Goal: Check status: Check status

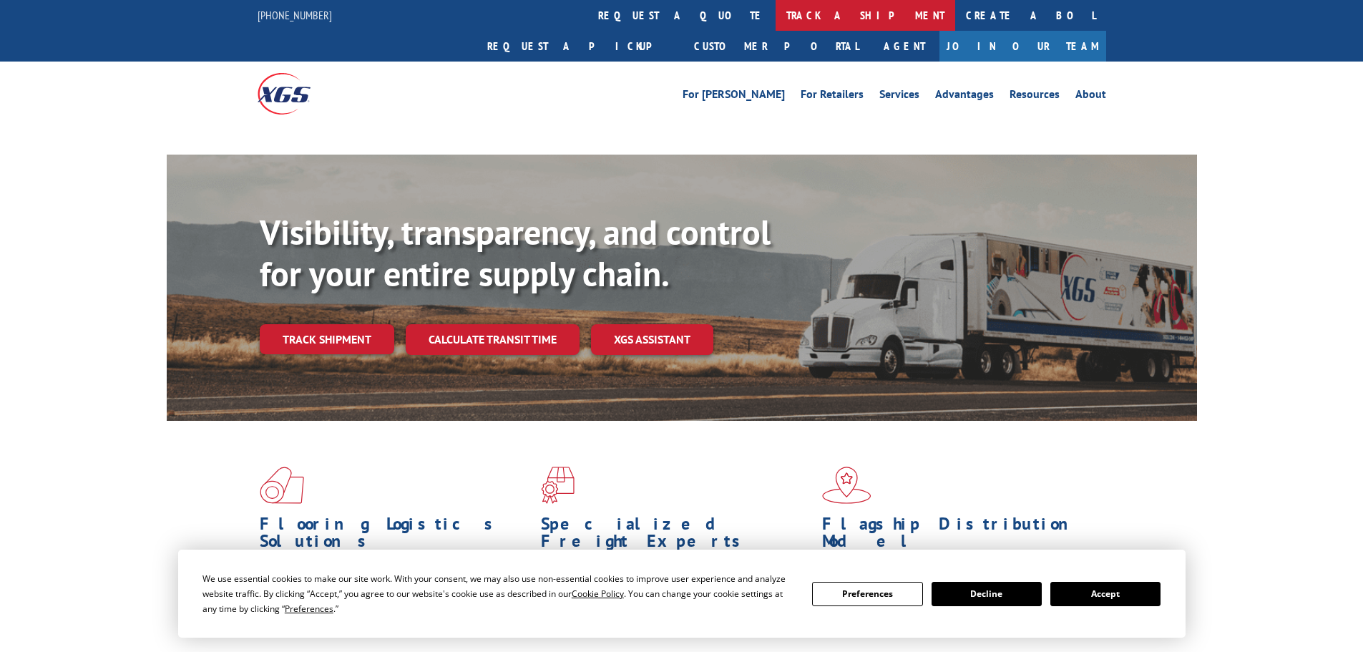
click at [776, 12] on link "track a shipment" at bounding box center [866, 15] width 180 height 31
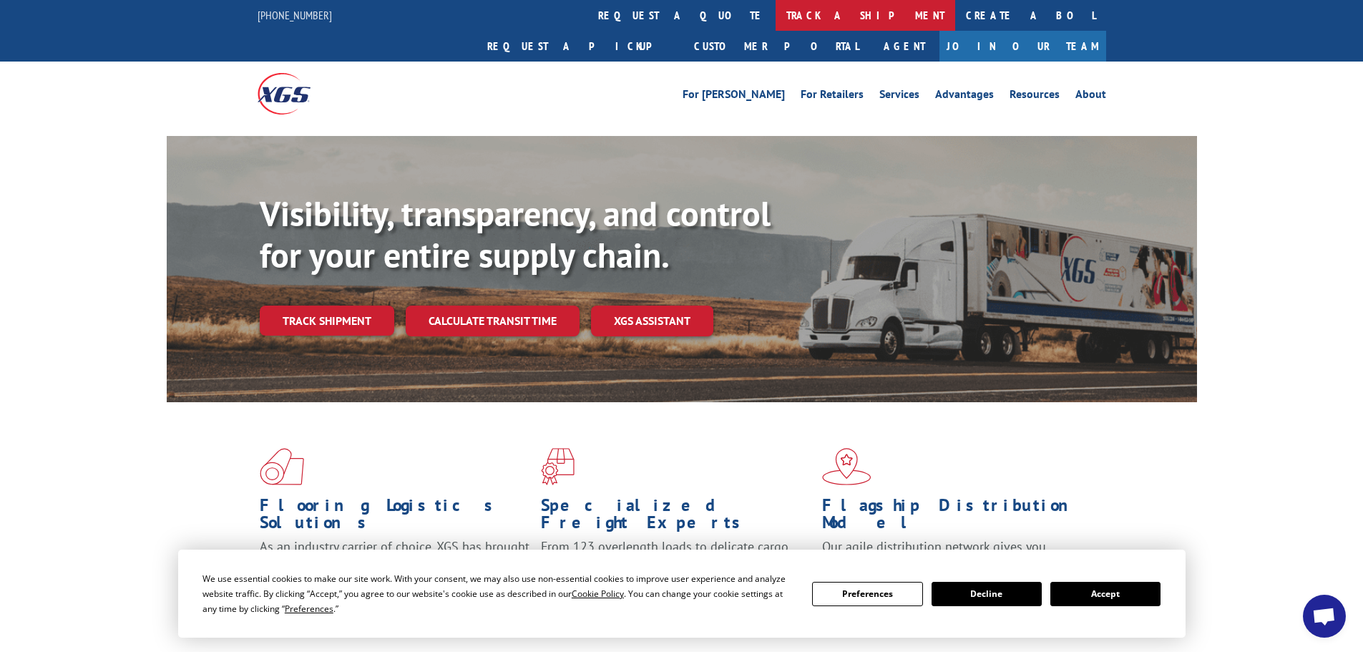
click at [776, 19] on link "track a shipment" at bounding box center [866, 15] width 180 height 31
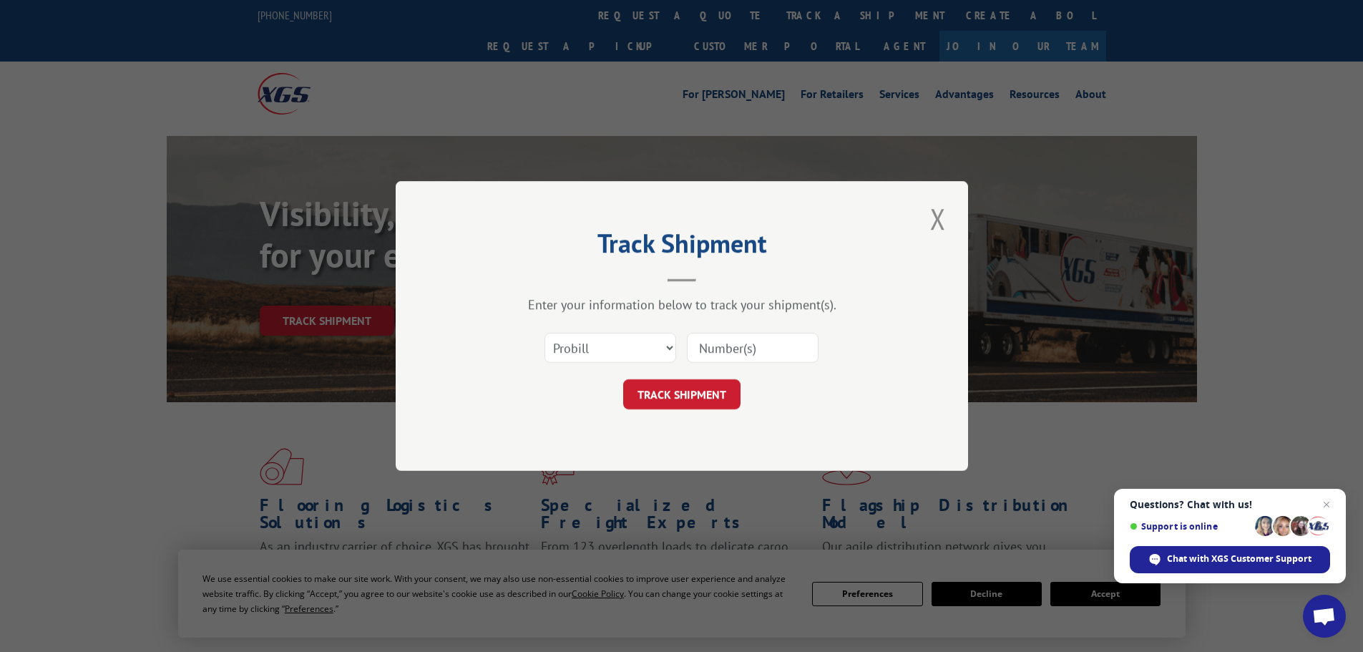
click at [758, 331] on div at bounding box center [753, 347] width 132 height 33
click at [753, 361] on input at bounding box center [753, 348] width 132 height 30
paste input "347591943"
type input "347591943"
click at [690, 406] on button "TRACK SHIPMENT" at bounding box center [681, 394] width 117 height 30
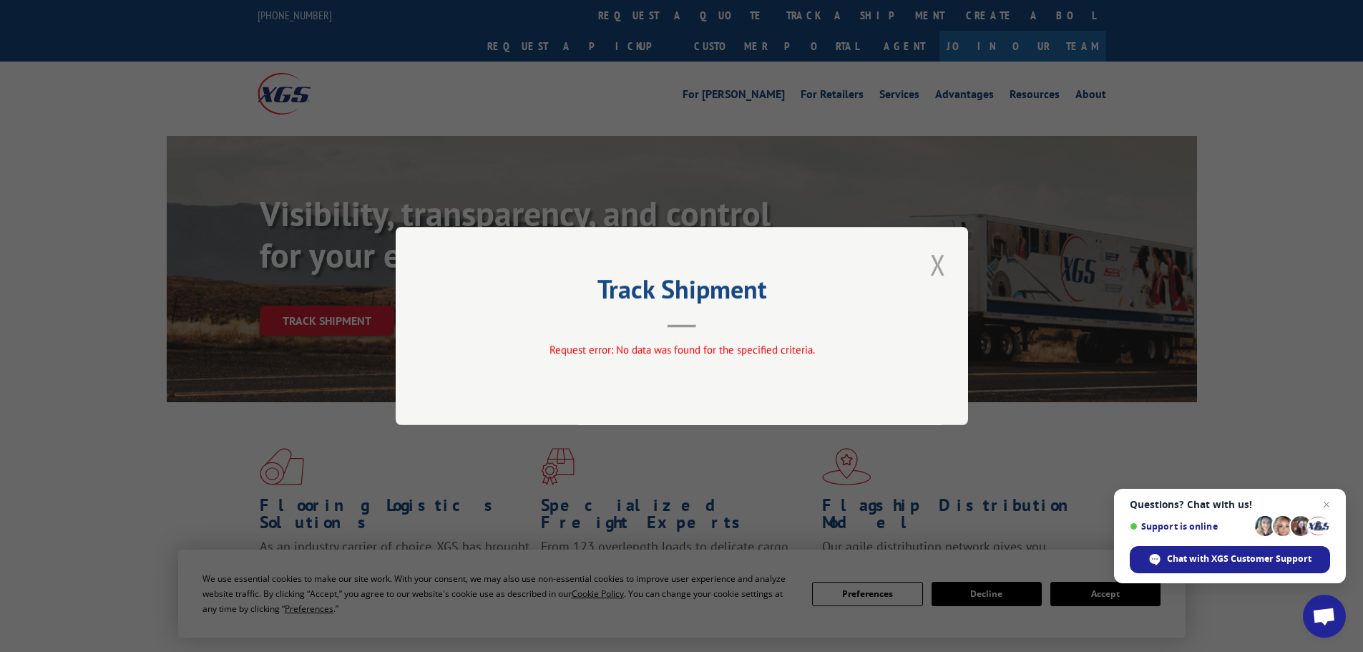
click at [940, 269] on button "Close modal" at bounding box center [938, 264] width 24 height 39
